Goal: Transaction & Acquisition: Subscribe to service/newsletter

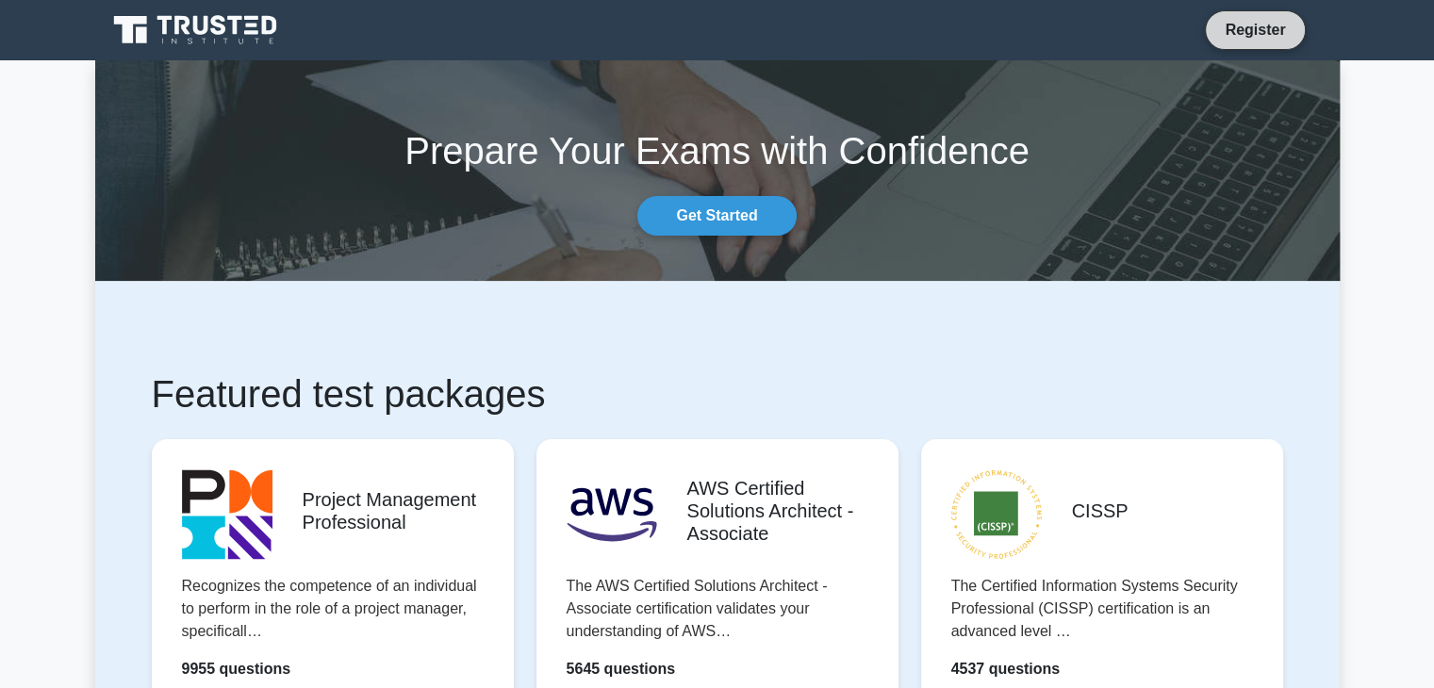
click at [1256, 30] on link "Register" at bounding box center [1254, 30] width 83 height 24
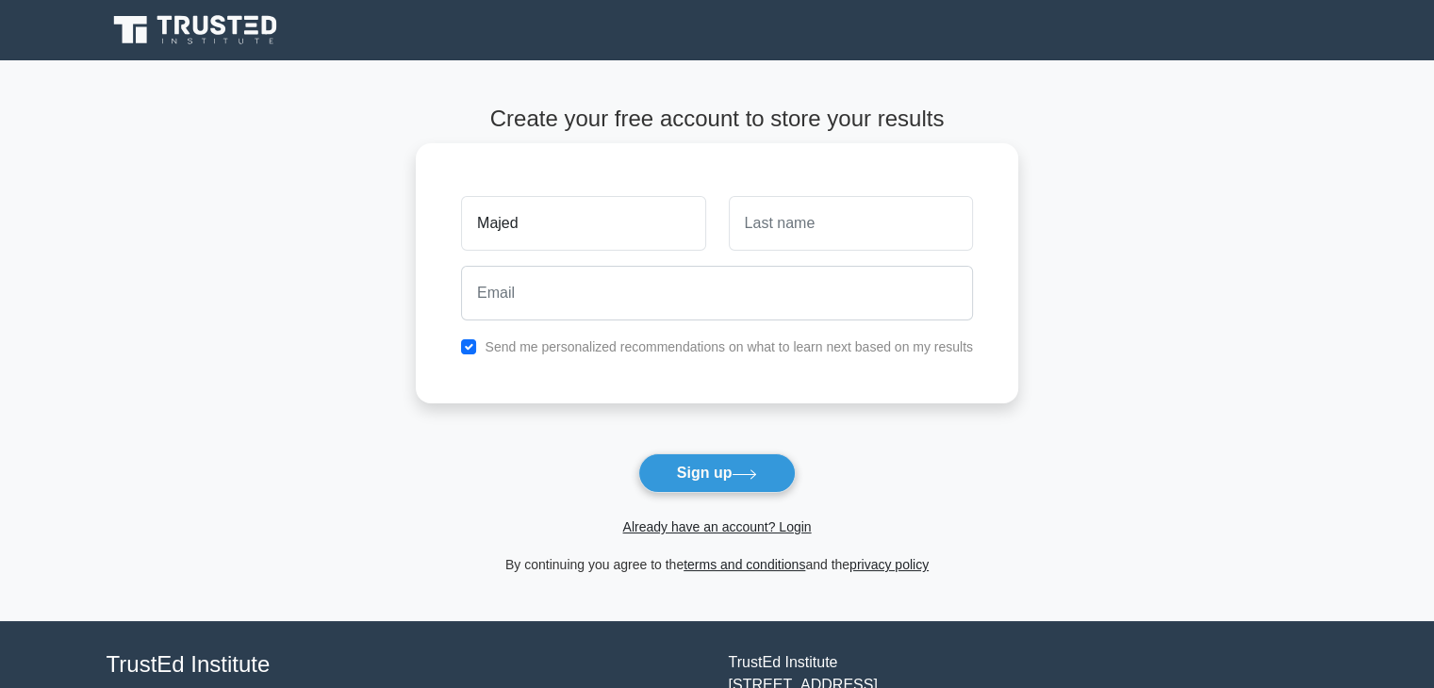
type input "Majed"
type input "Almaadawy"
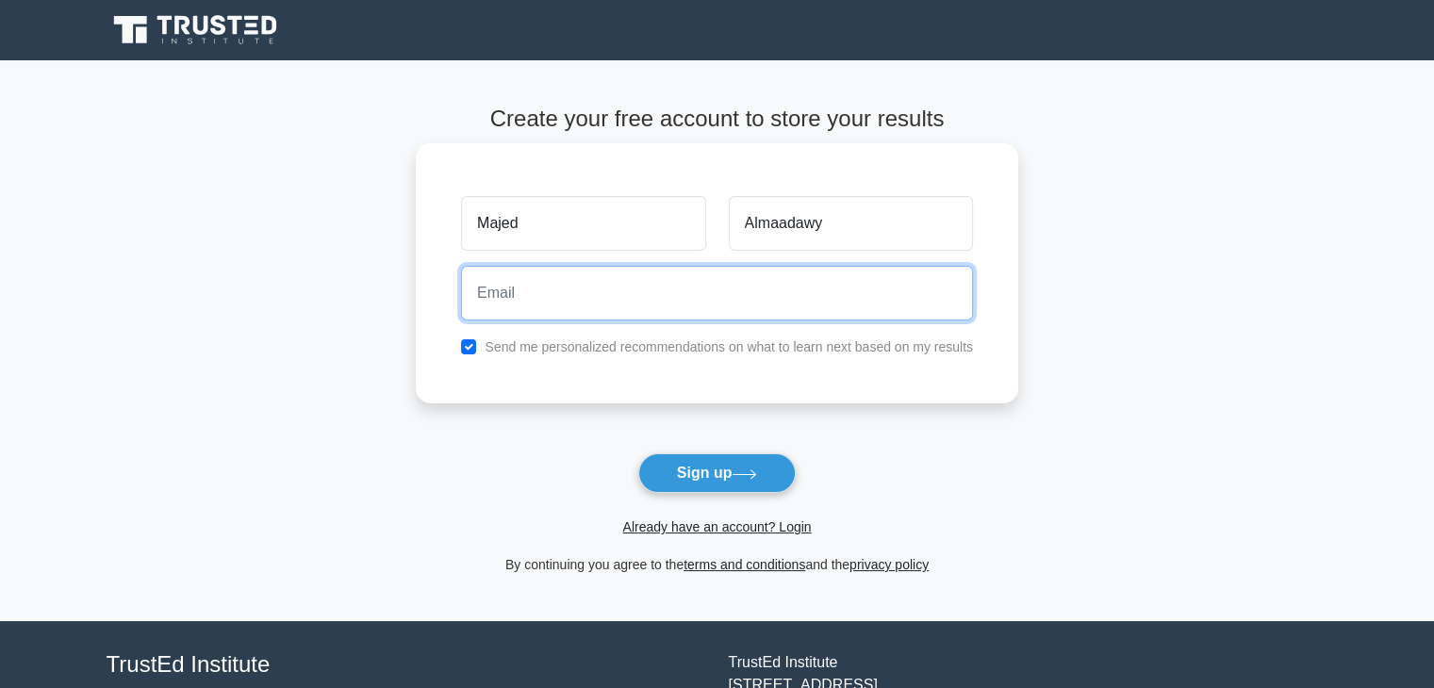
click at [495, 306] on input "email" at bounding box center [717, 293] width 512 height 55
type input "majed.alm@gmail.com"
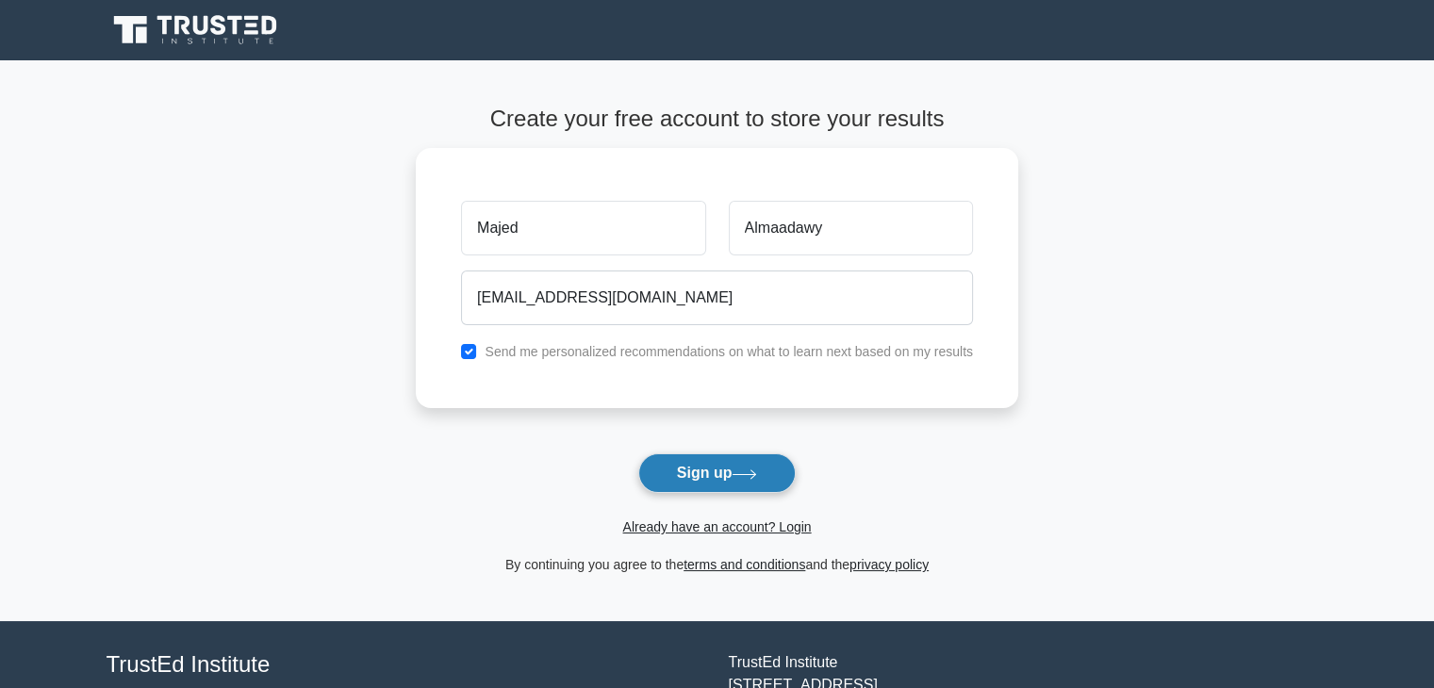
click at [726, 469] on button "Sign up" at bounding box center [717, 473] width 158 height 40
